Goal: Information Seeking & Learning: Learn about a topic

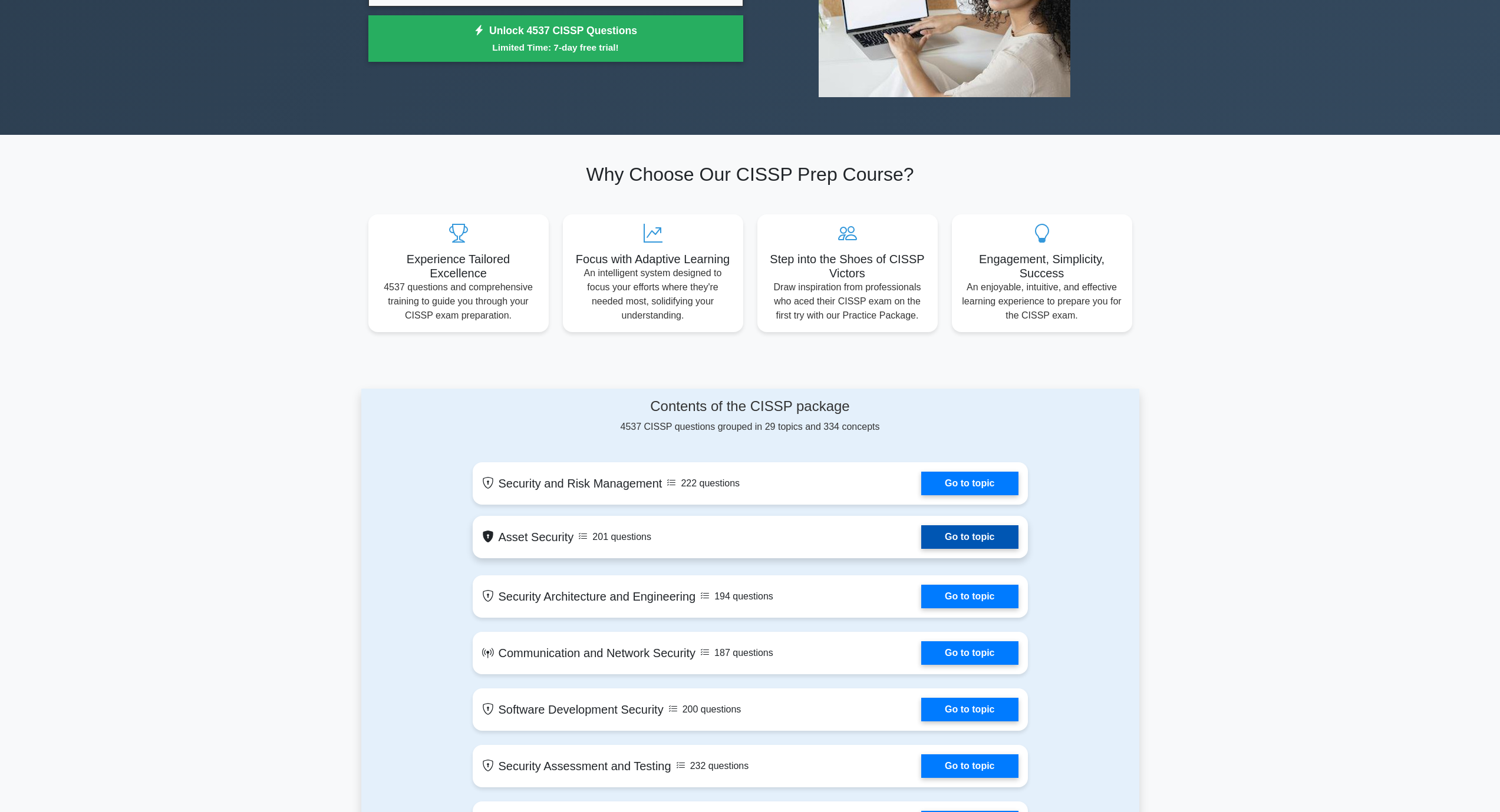
click at [995, 539] on link "Go to topic" at bounding box center [969, 537] width 96 height 24
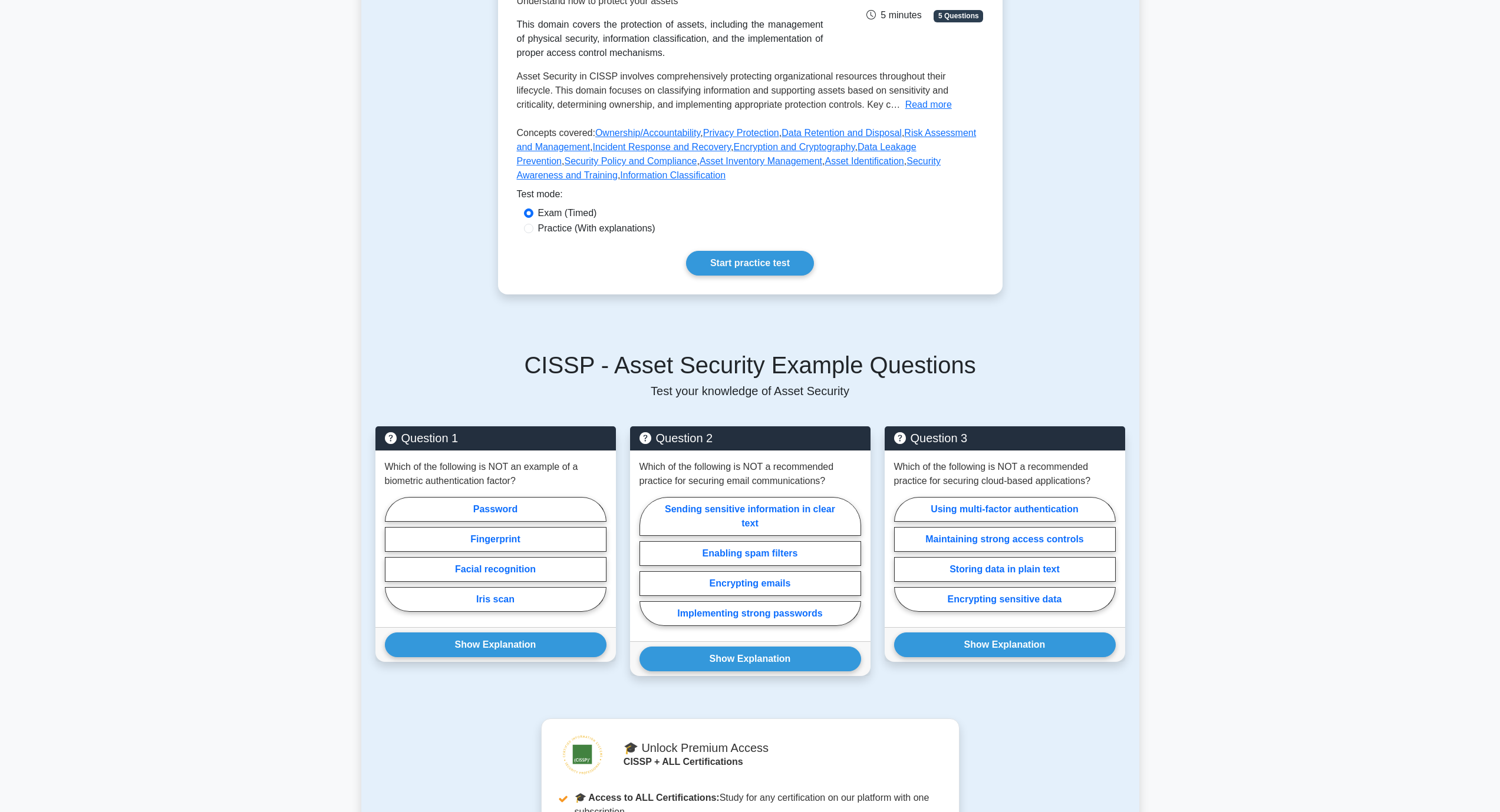
scroll to position [236, 0]
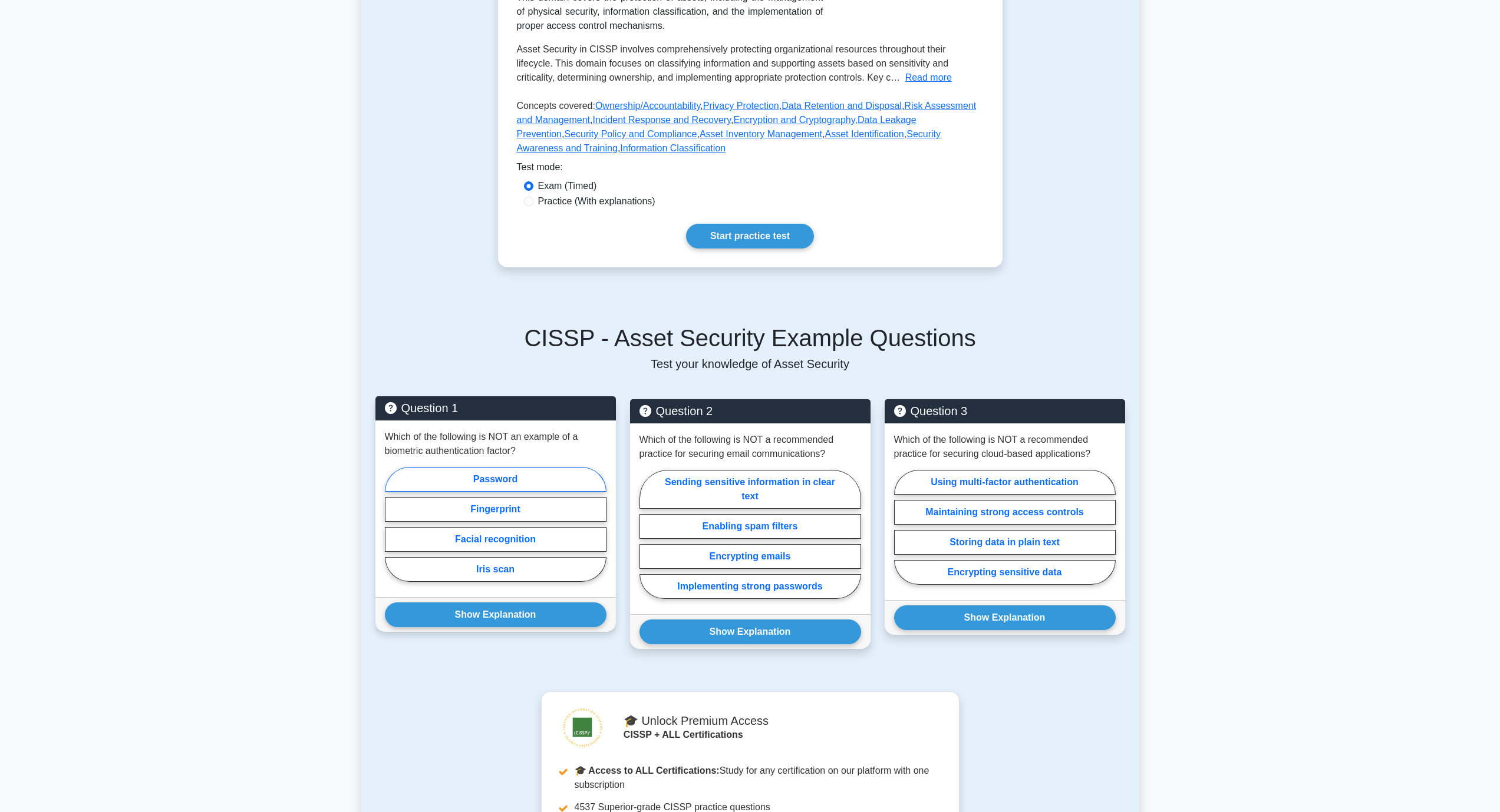
click at [507, 476] on label "Password" at bounding box center [496, 480] width 222 height 25
click at [393, 524] on input "Password" at bounding box center [389, 528] width 8 height 8
radio input "true"
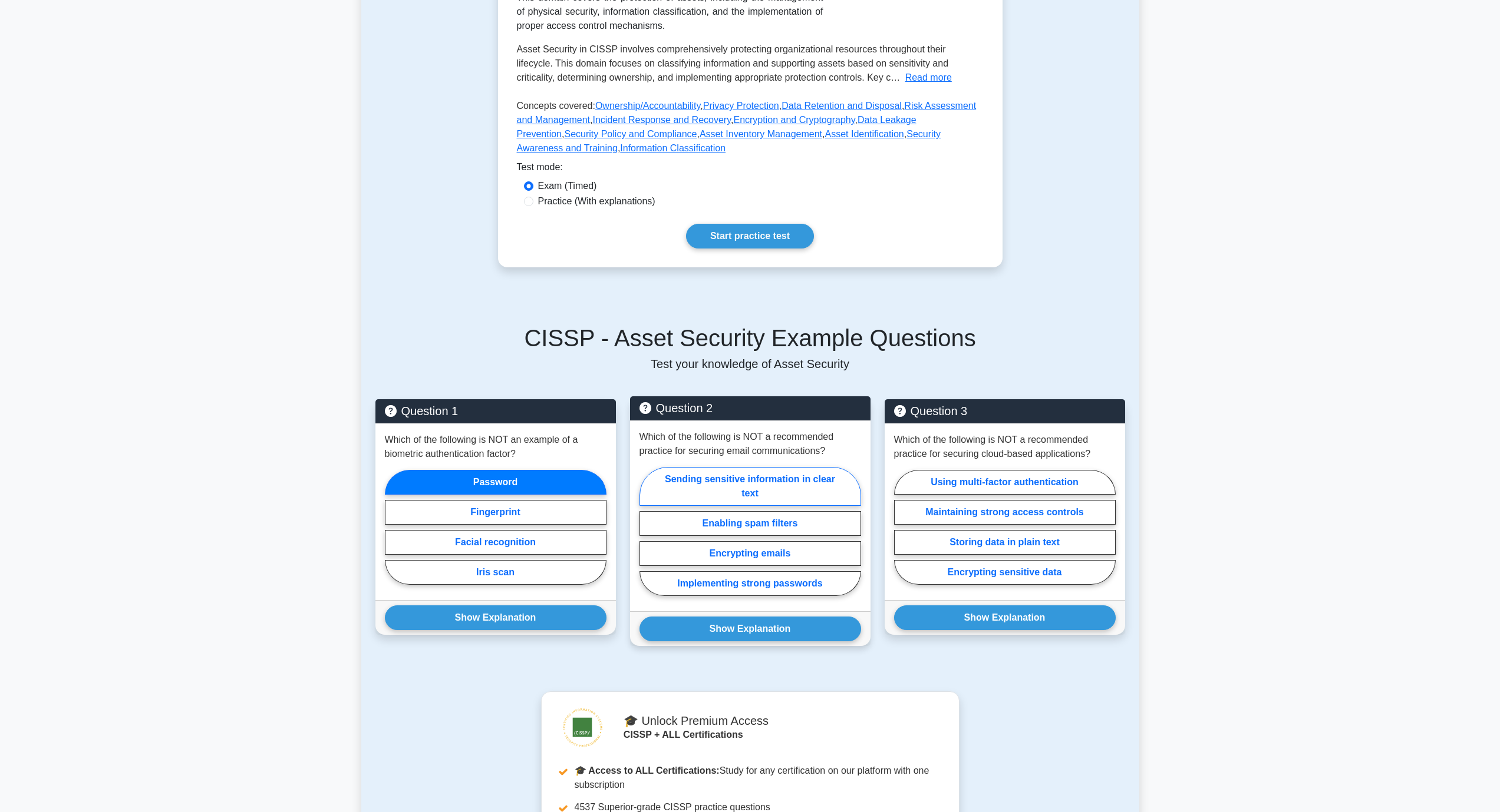
click at [754, 480] on label "Sending sensitive information in clear text" at bounding box center [750, 487] width 222 height 39
click at [647, 531] on input "Sending sensitive information in clear text" at bounding box center [643, 535] width 8 height 8
radio input "true"
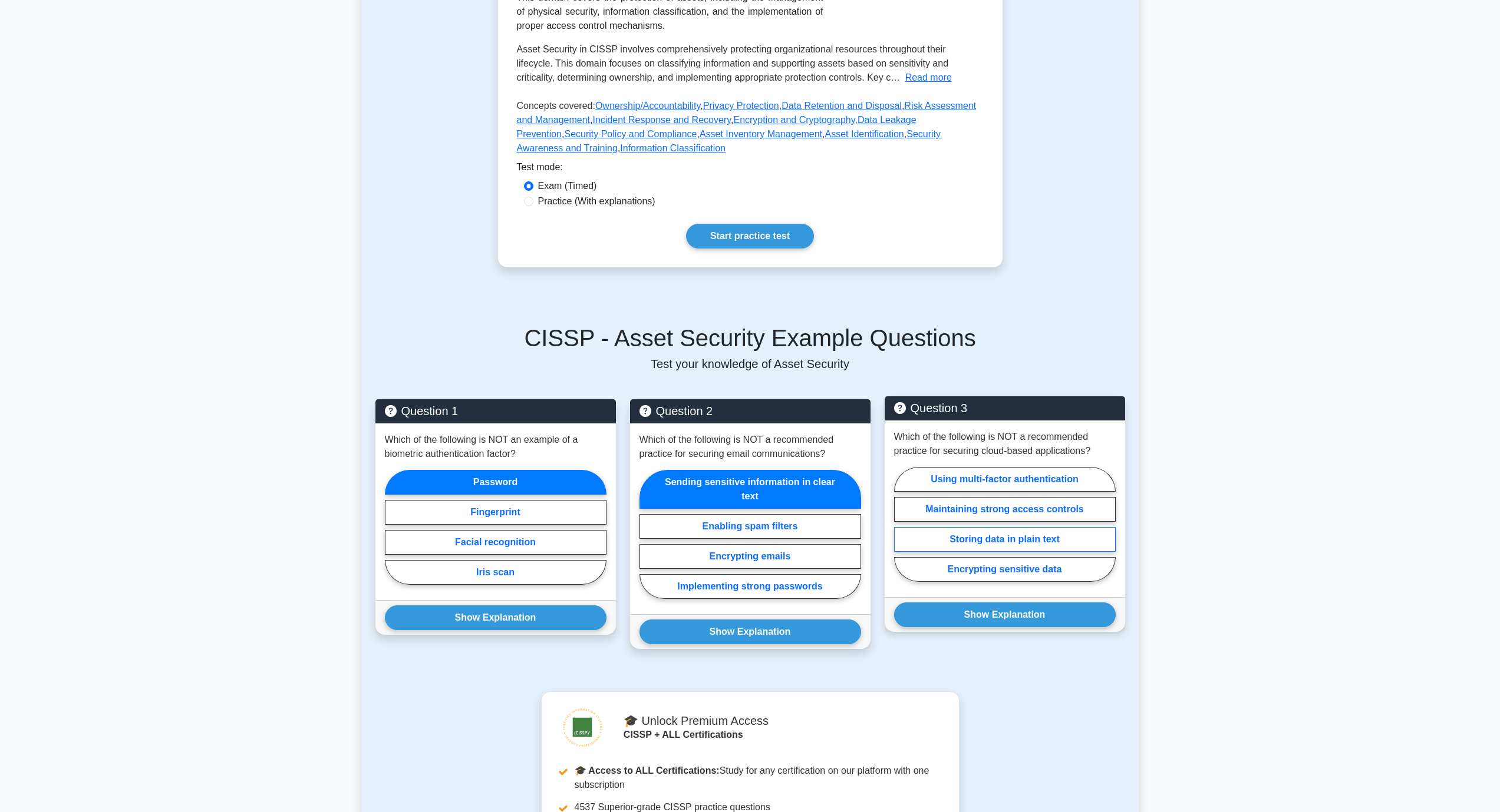
click at [997, 532] on label "Storing data in plain text" at bounding box center [1004, 540] width 222 height 25
click at [902, 532] on input "Storing data in plain text" at bounding box center [898, 528] width 8 height 8
radio input "true"
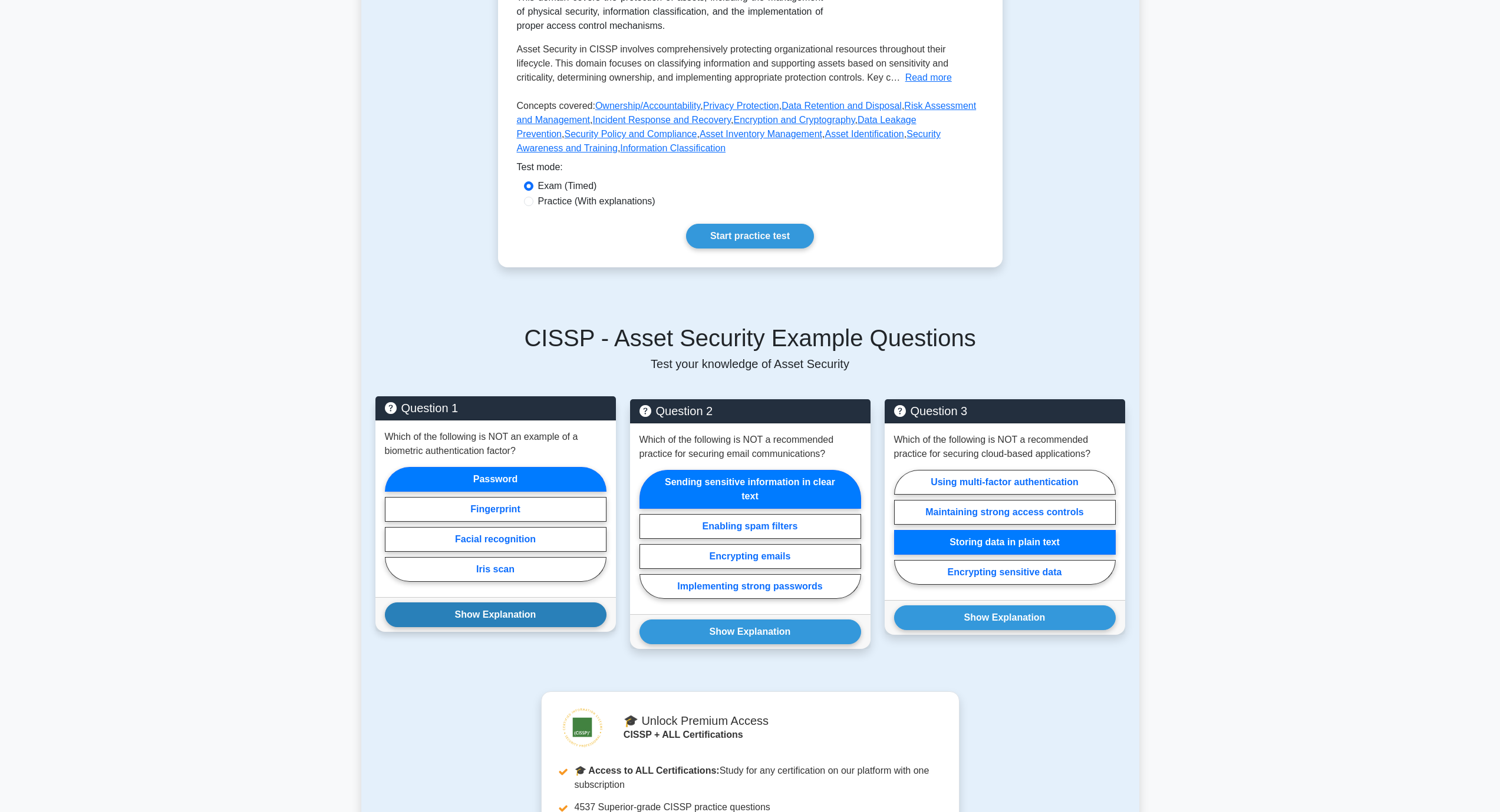
click at [509, 615] on button "Show Explanation" at bounding box center [496, 615] width 222 height 25
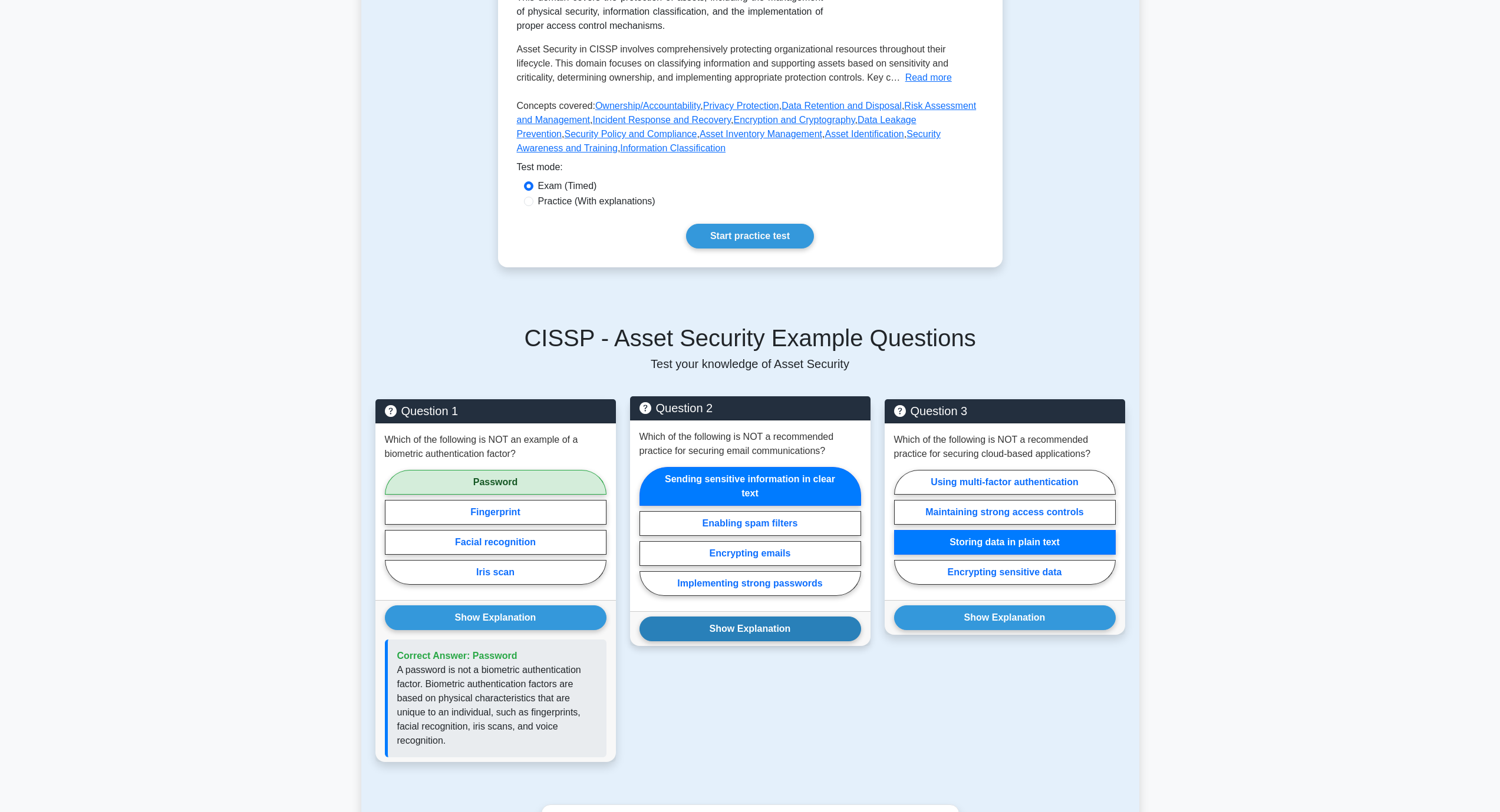
click at [720, 635] on button "Show Explanation" at bounding box center [750, 629] width 222 height 25
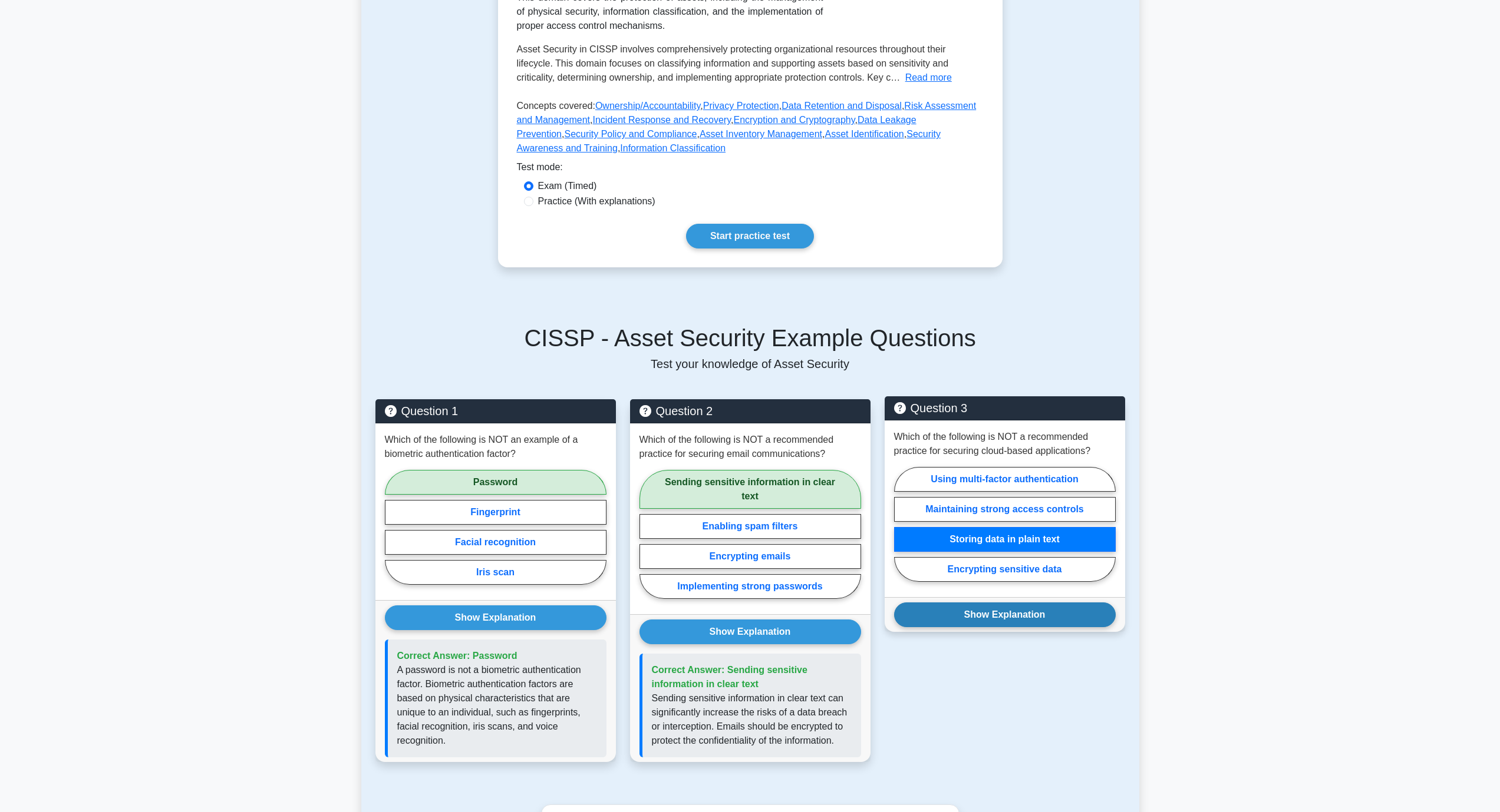
click at [969, 614] on button "Show Explanation" at bounding box center [1004, 615] width 222 height 25
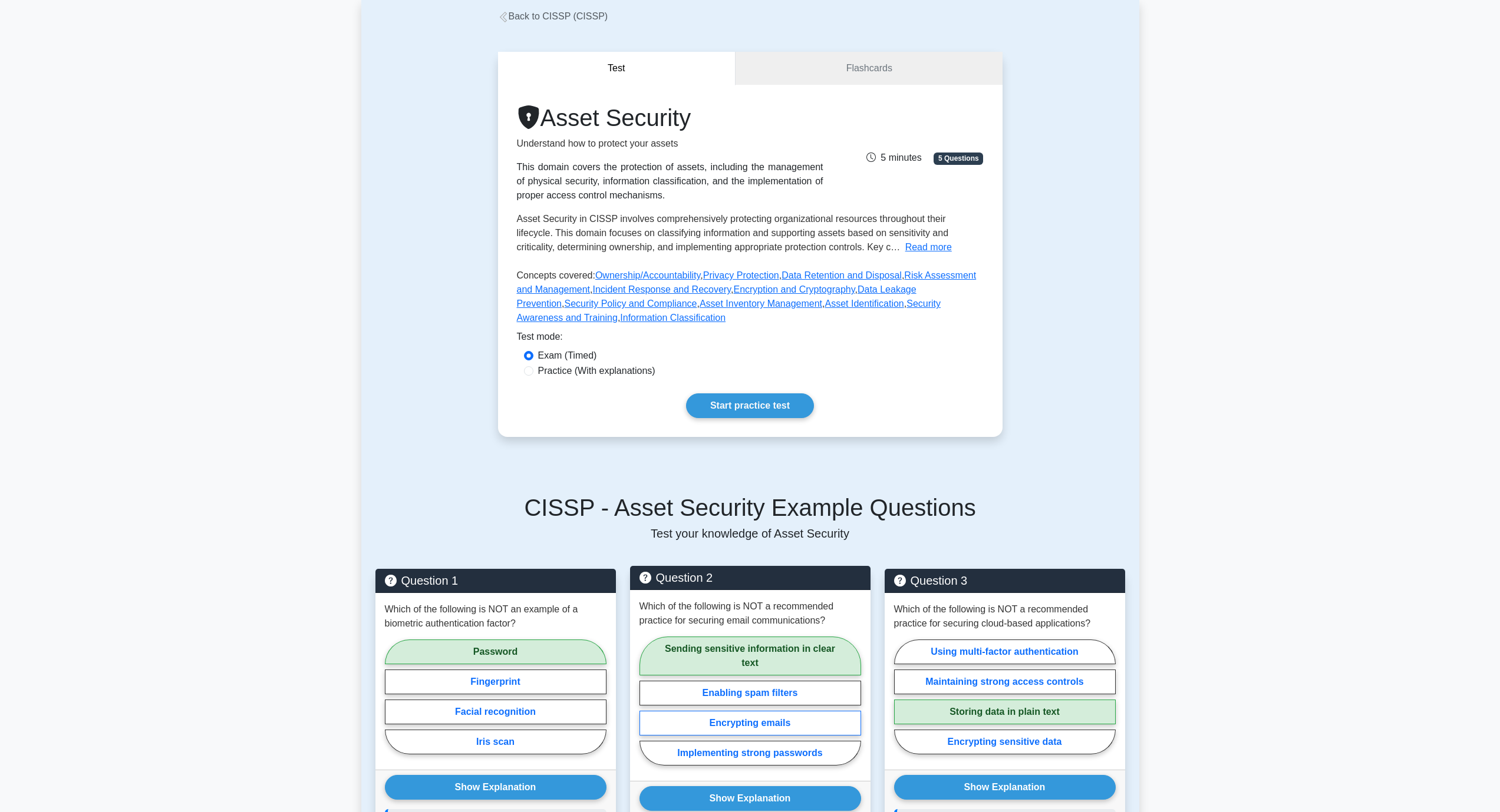
scroll to position [59, 0]
